Goal: Transaction & Acquisition: Register for event/course

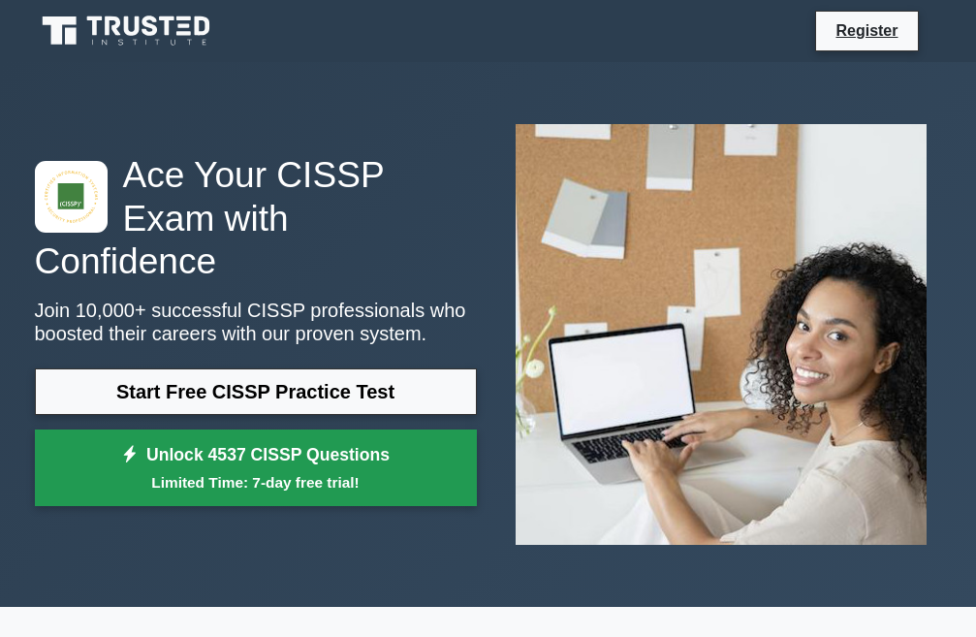
click at [288, 473] on link "Unlock 4537 CISSP Questions Limited Time: 7-day free trial!" at bounding box center [256, 469] width 442 height 78
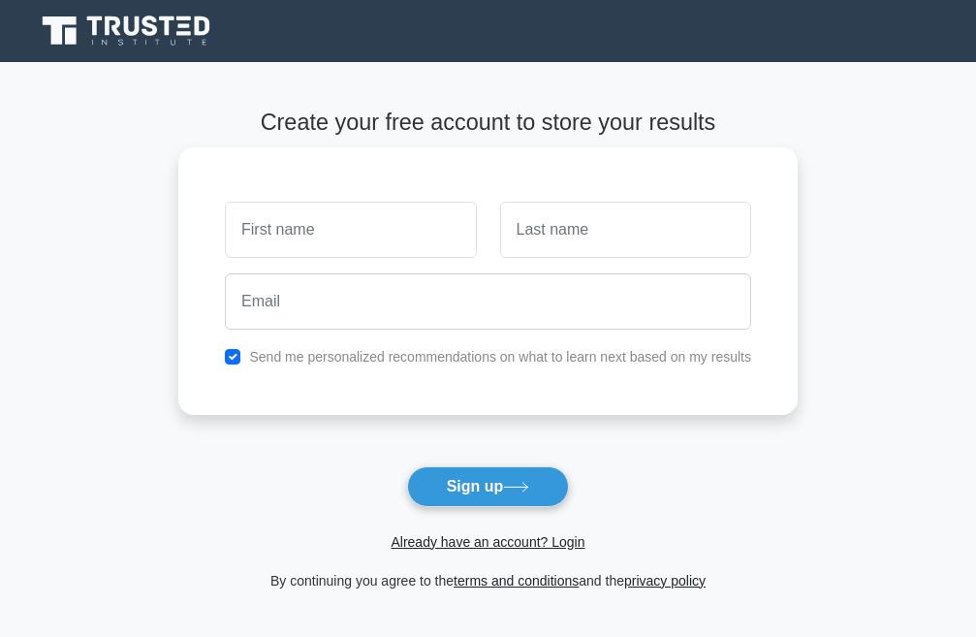
click at [282, 223] on input "text" at bounding box center [350, 230] width 251 height 56
click at [357, 230] on input "text" at bounding box center [350, 230] width 251 height 56
type input "aya"
click at [539, 220] on input "text" at bounding box center [625, 230] width 251 height 56
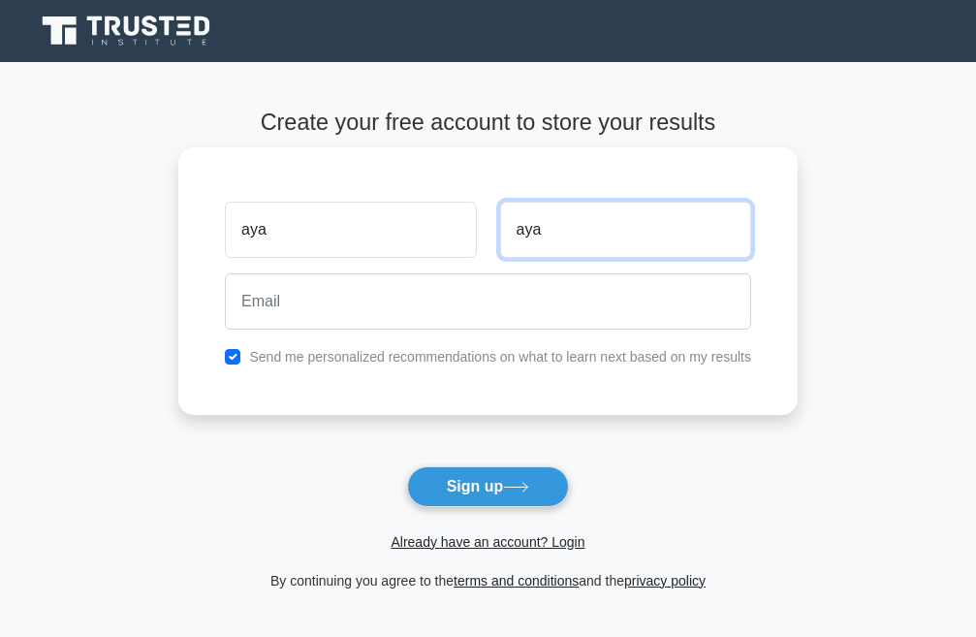
type input "aya"
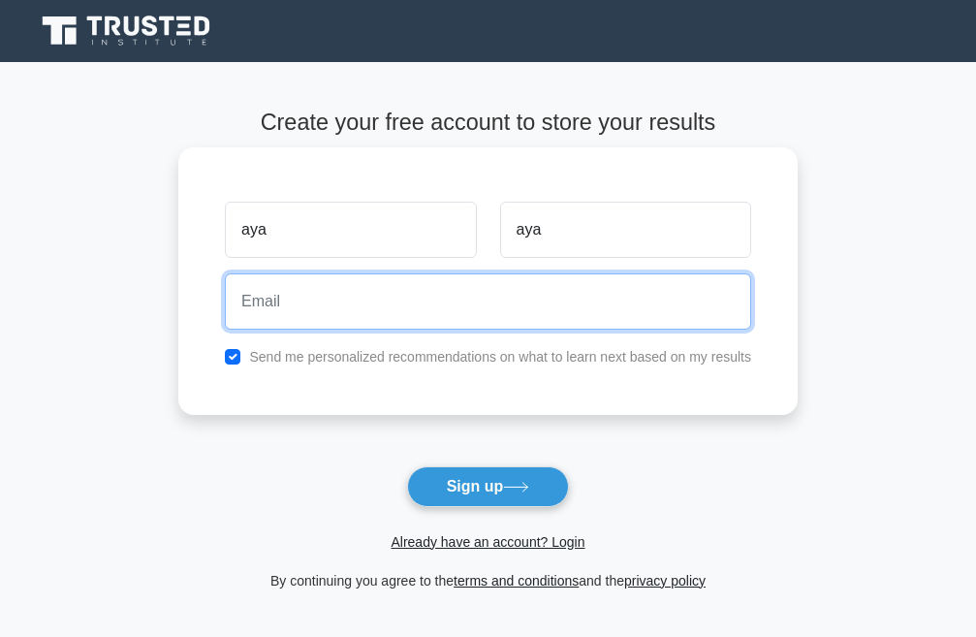
click at [543, 306] on input "email" at bounding box center [488, 301] width 527 height 56
type input "[EMAIL_ADDRESS][DOMAIN_NAME]"
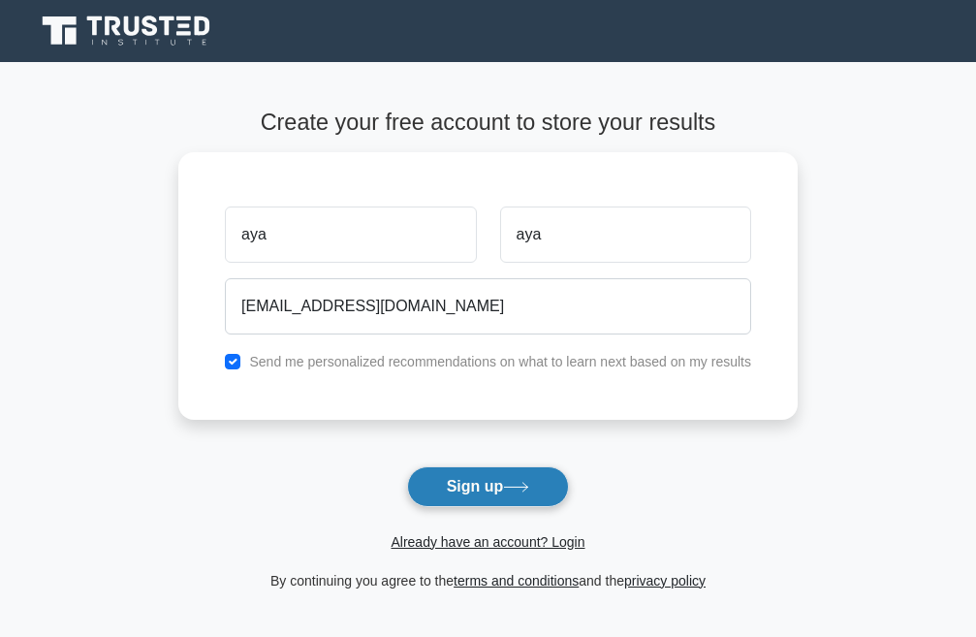
click at [443, 485] on button "Sign up" at bounding box center [488, 486] width 163 height 41
